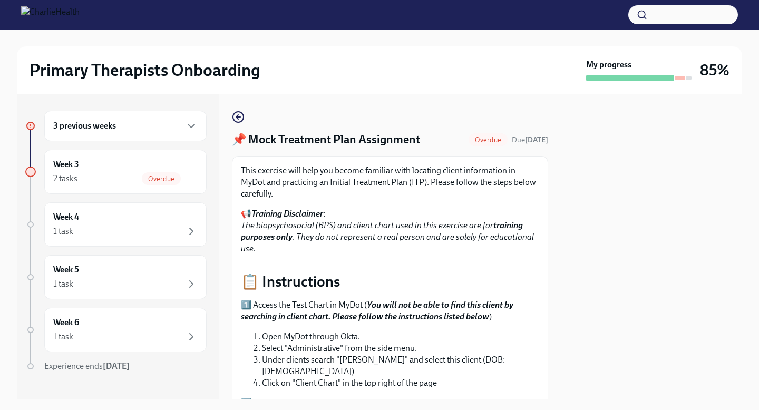
scroll to position [90, 0]
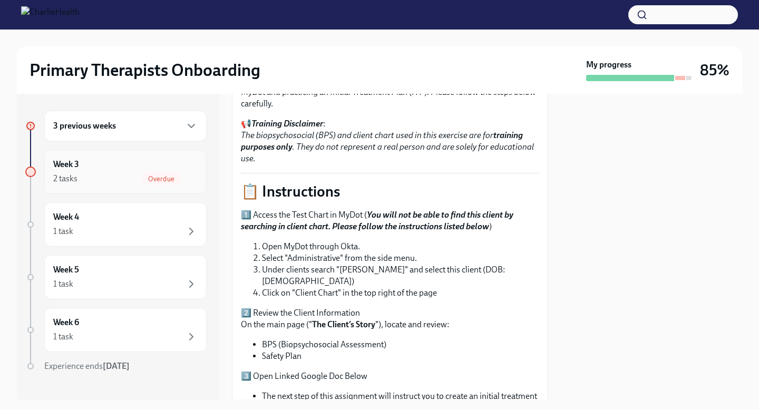
click at [108, 176] on div "2 tasks Overdue" at bounding box center [125, 178] width 144 height 13
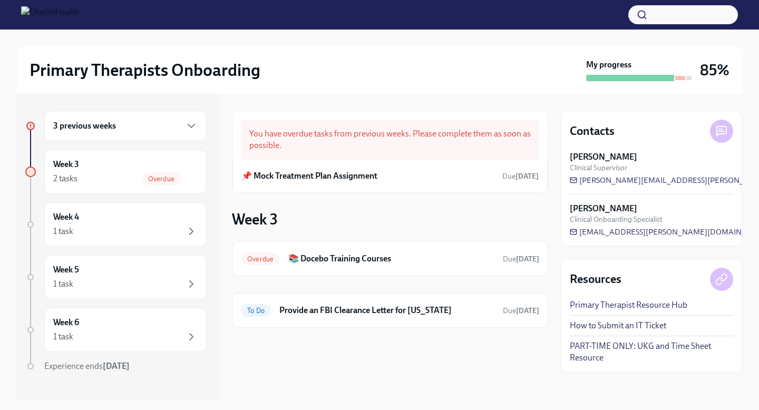
click at [129, 129] on div "3 previous weeks" at bounding box center [125, 126] width 144 height 13
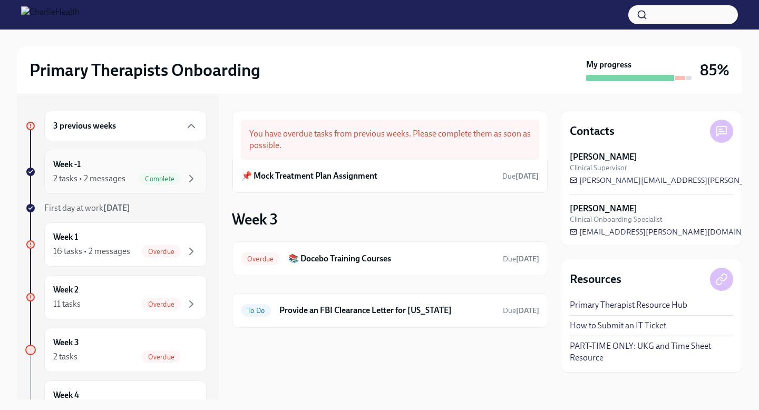
click at [118, 166] on div "Week -1 2 tasks • 2 messages Complete" at bounding box center [125, 172] width 144 height 26
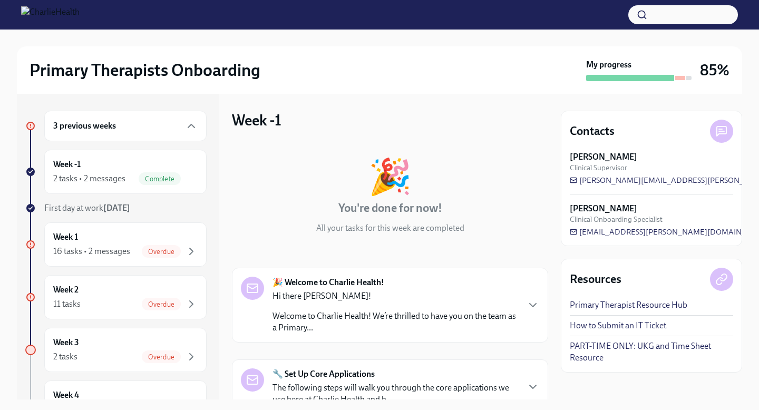
scroll to position [168, 0]
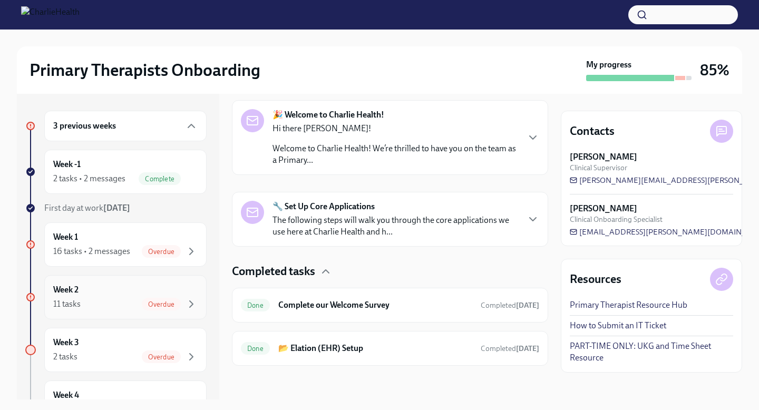
click at [117, 292] on div "Week 2 11 tasks Overdue" at bounding box center [125, 297] width 144 height 26
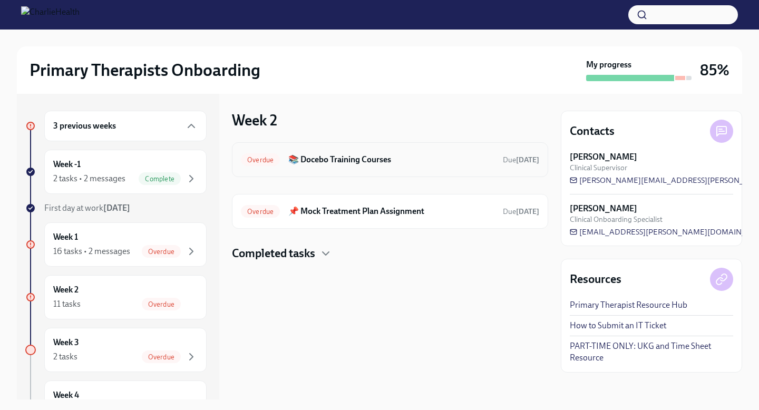
click at [331, 163] on h6 "📚 Docebo Training Courses" at bounding box center [391, 160] width 206 height 12
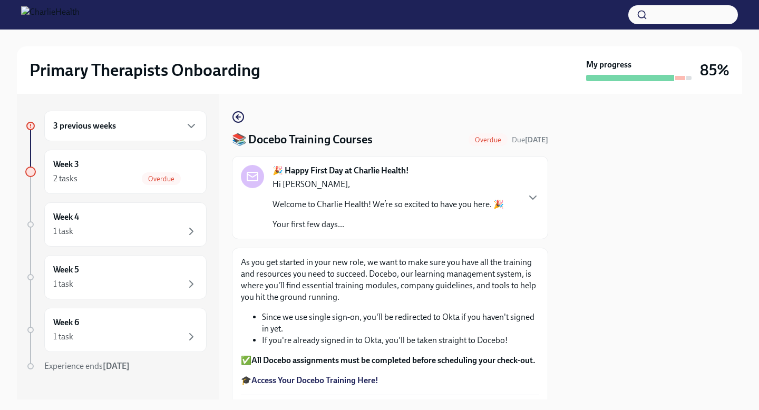
scroll to position [143, 0]
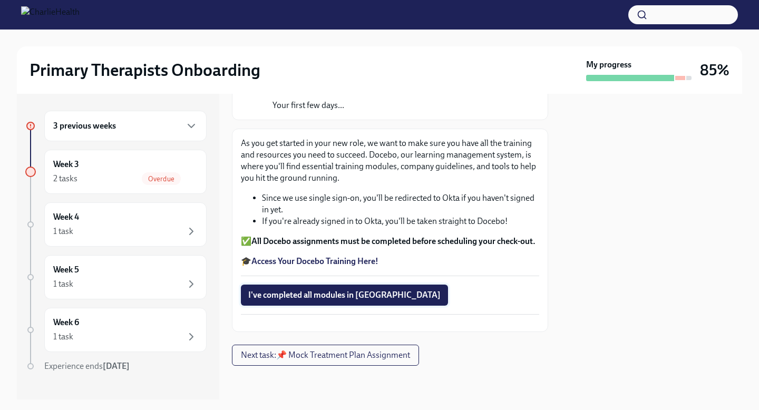
click at [318, 290] on span "I've completed all modules in [GEOGRAPHIC_DATA]" at bounding box center [344, 295] width 192 height 11
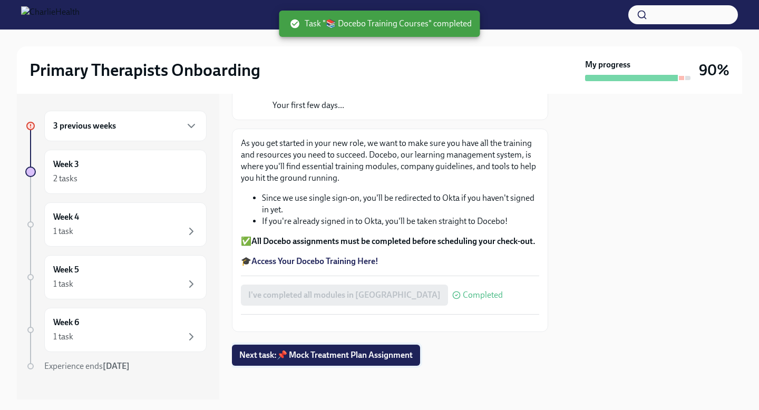
click at [342, 351] on span "Next task : 📌 Mock Treatment Plan Assignment" at bounding box center [325, 355] width 173 height 11
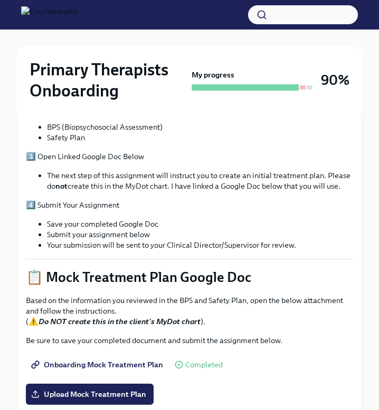
scroll to position [353, 0]
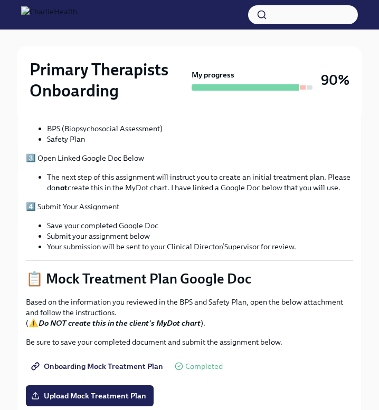
click at [117, 361] on span "Onboarding Mock Treatment Plan" at bounding box center [98, 366] width 130 height 11
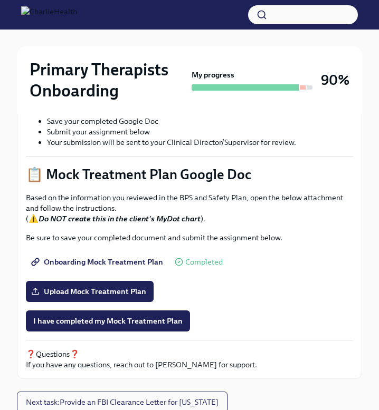
scroll to position [488, 0]
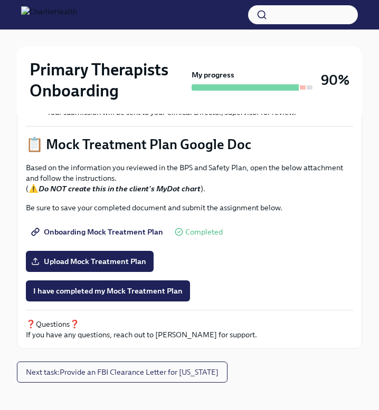
click at [144, 227] on span "Onboarding Mock Treatment Plan" at bounding box center [98, 232] width 130 height 11
